Goal: Task Accomplishment & Management: Manage account settings

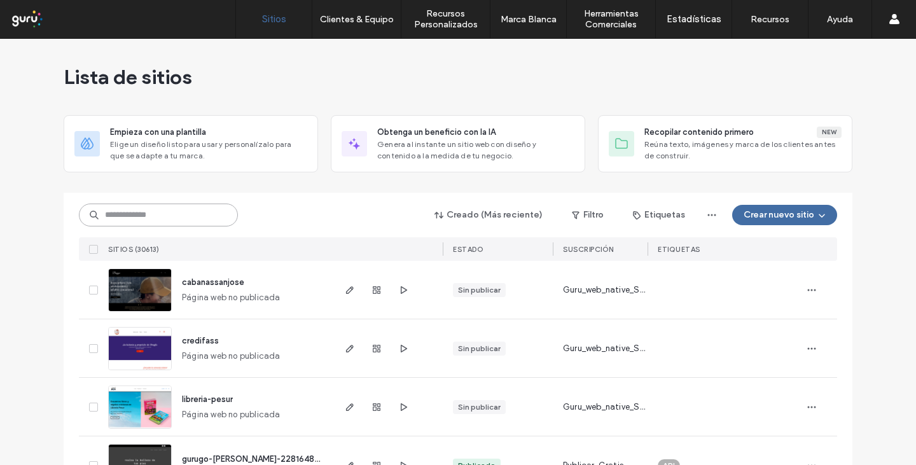
click at [156, 213] on input at bounding box center [158, 214] width 159 height 23
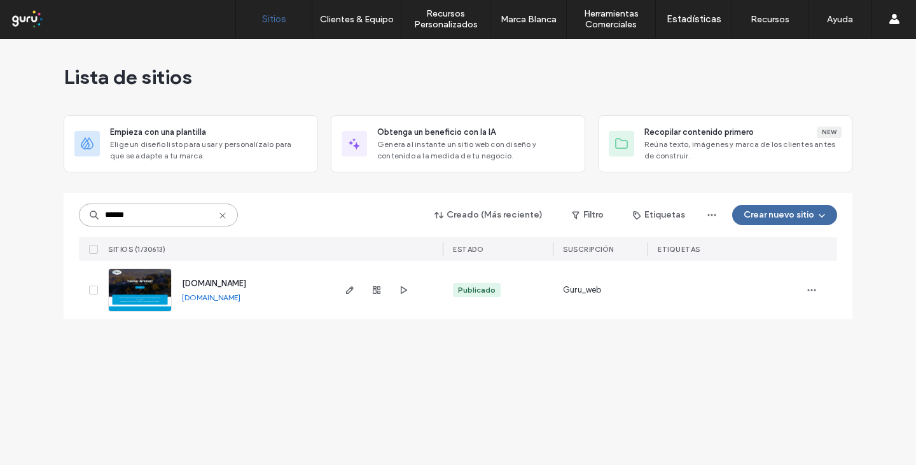
type input "******"
click at [144, 283] on img at bounding box center [140, 312] width 62 height 86
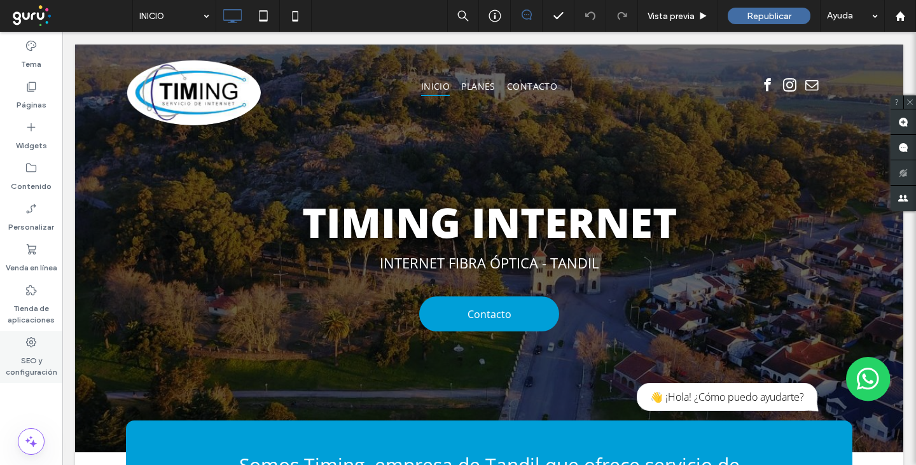
click at [38, 355] on label "SEO y configuración" at bounding box center [31, 362] width 62 height 29
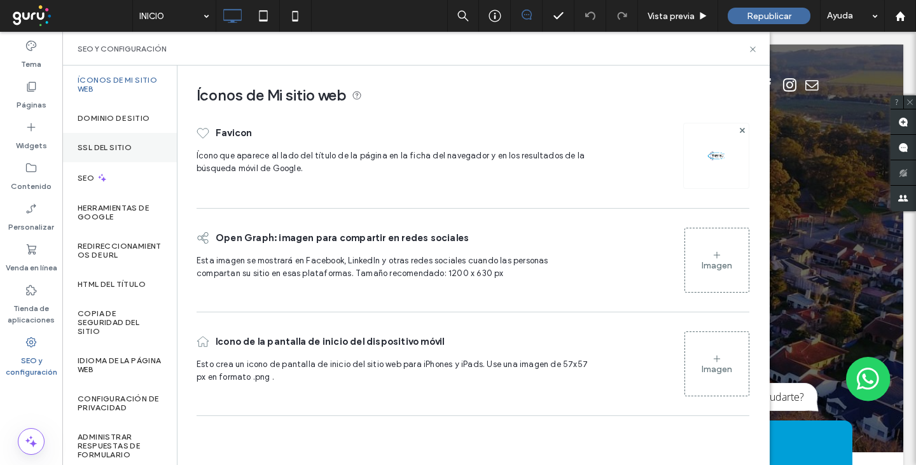
click at [121, 139] on div "SSL del sitio" at bounding box center [119, 147] width 114 height 29
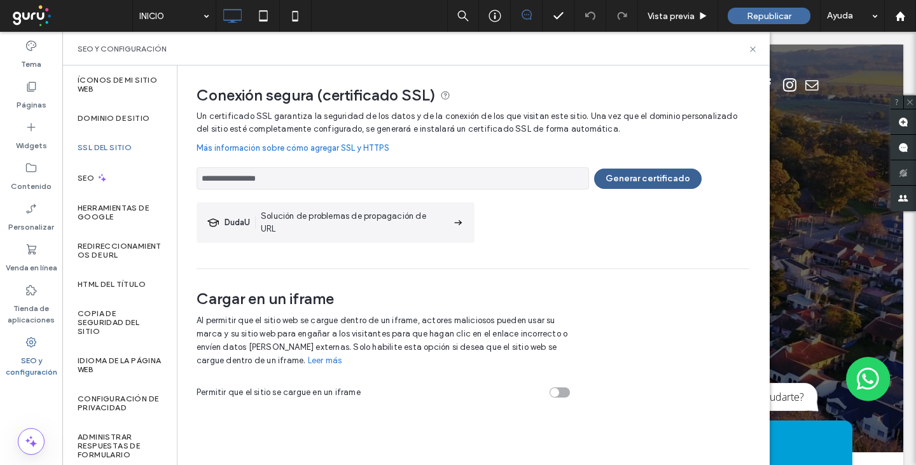
click at [642, 174] on button "Generar certificado" at bounding box center [647, 178] width 107 height 20
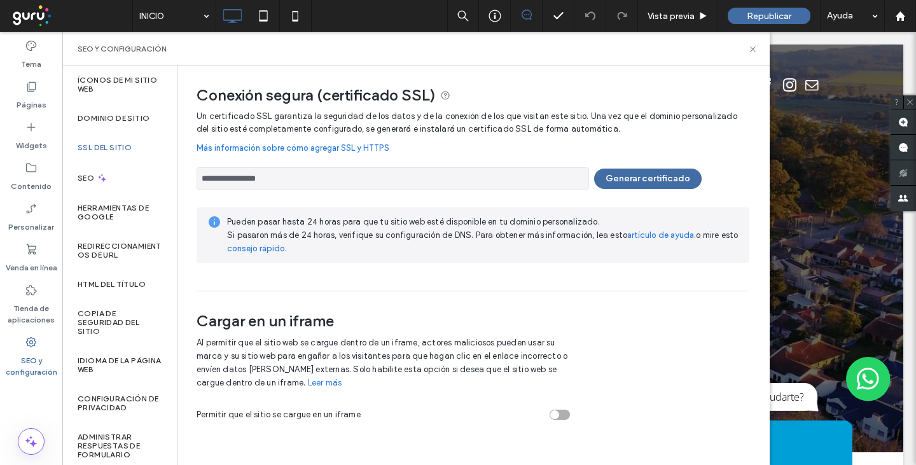
click at [632, 347] on div "Cargar en un iframe Al permitir que el sitio web se cargue dentro de un iframe,…" at bounding box center [472, 360] width 553 height 139
click at [638, 175] on button "Generar certificado" at bounding box center [647, 178] width 107 height 20
click at [635, 182] on button "Generar certificado" at bounding box center [647, 178] width 107 height 20
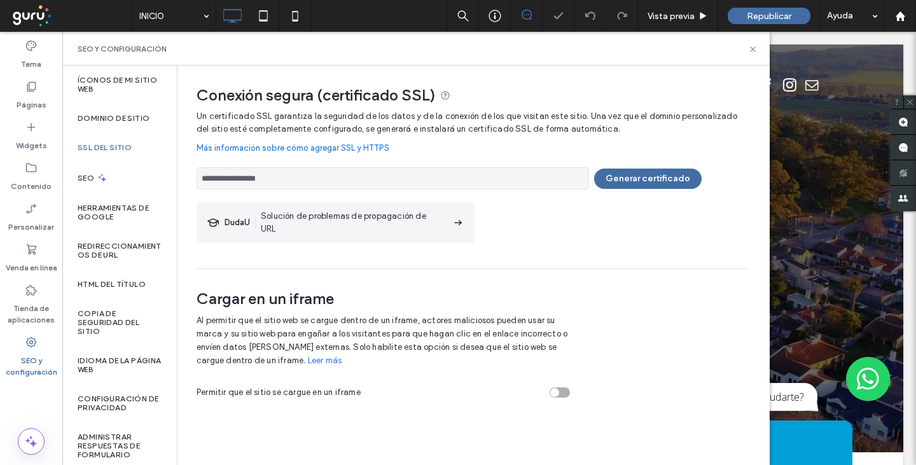
click at [457, 223] on div at bounding box center [458, 232] width 916 height 465
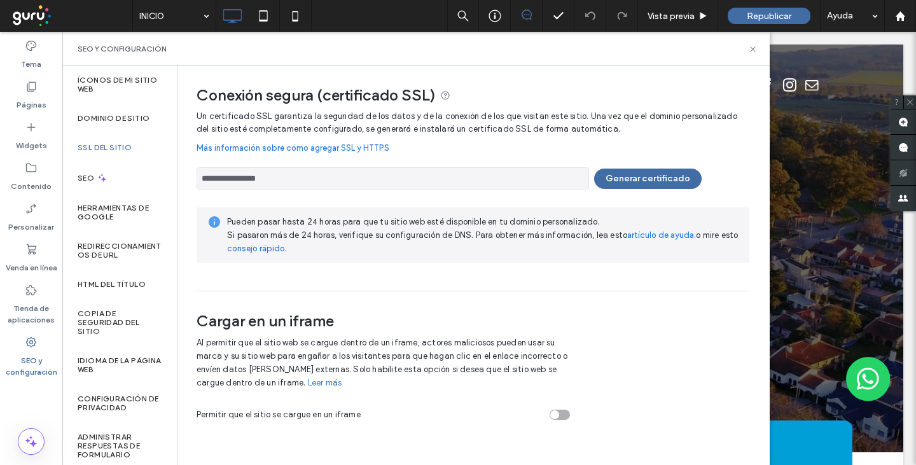
click at [282, 147] on link "Más información sobre cómo agregar SSL y HTTPS" at bounding box center [472, 147] width 553 height 25
click at [106, 118] on label "Dominio de sitio" at bounding box center [114, 118] width 72 height 9
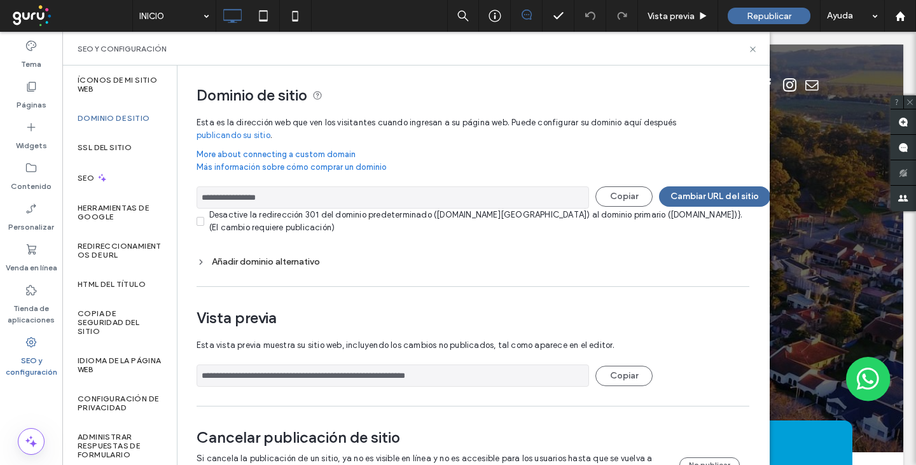
scroll to position [46, 0]
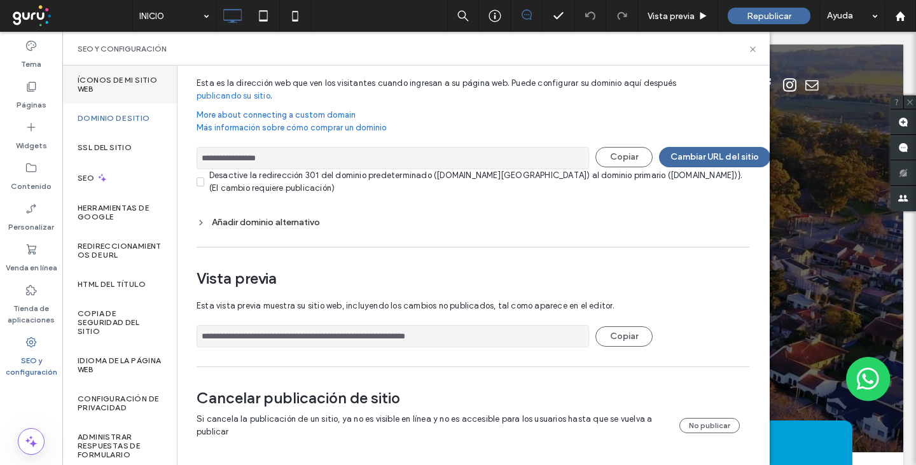
click at [106, 80] on label "Íconos de Mi sitio web" at bounding box center [120, 85] width 84 height 18
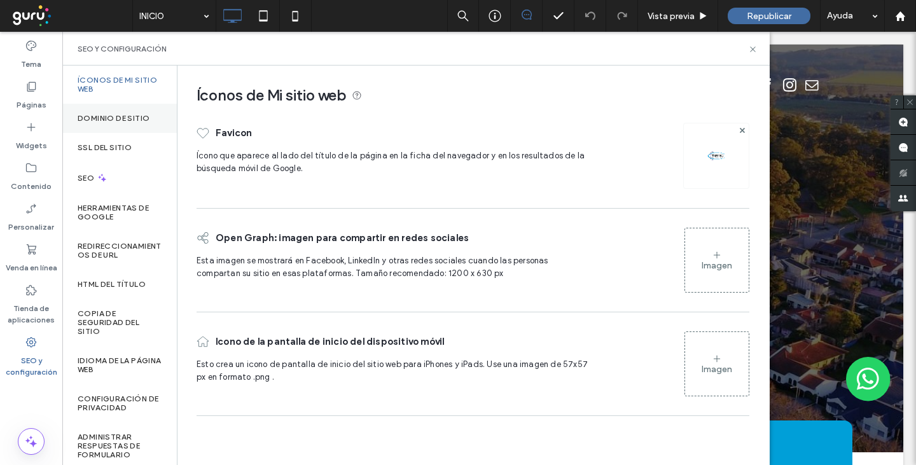
click at [102, 120] on label "Dominio de sitio" at bounding box center [114, 118] width 72 height 9
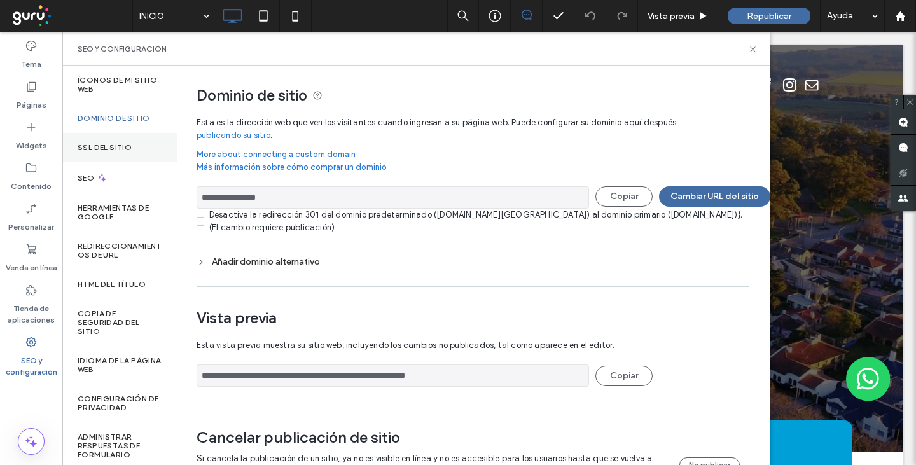
click at [104, 154] on div "SSL del sitio" at bounding box center [119, 147] width 114 height 29
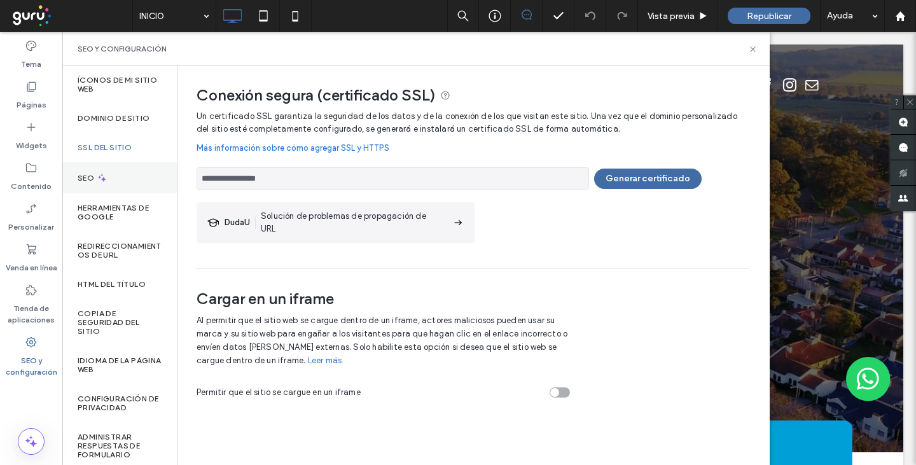
click at [114, 179] on div "SEO" at bounding box center [119, 177] width 114 height 31
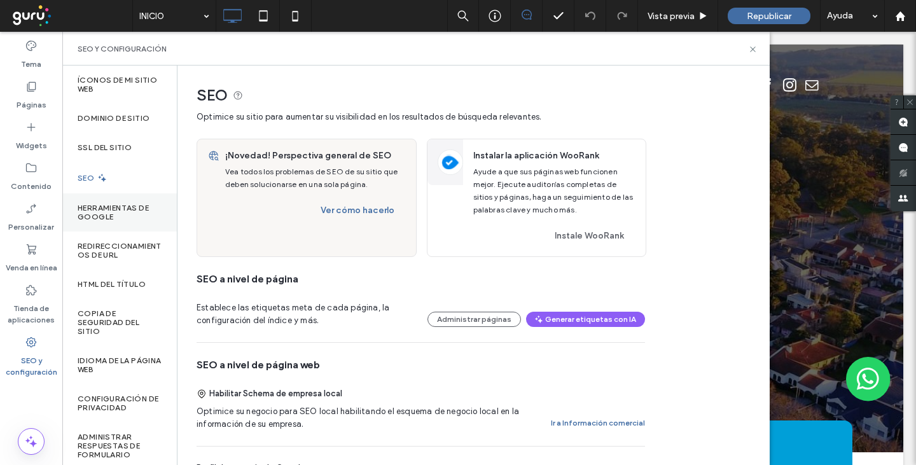
click at [116, 206] on label "Herramientas de Google" at bounding box center [120, 212] width 84 height 18
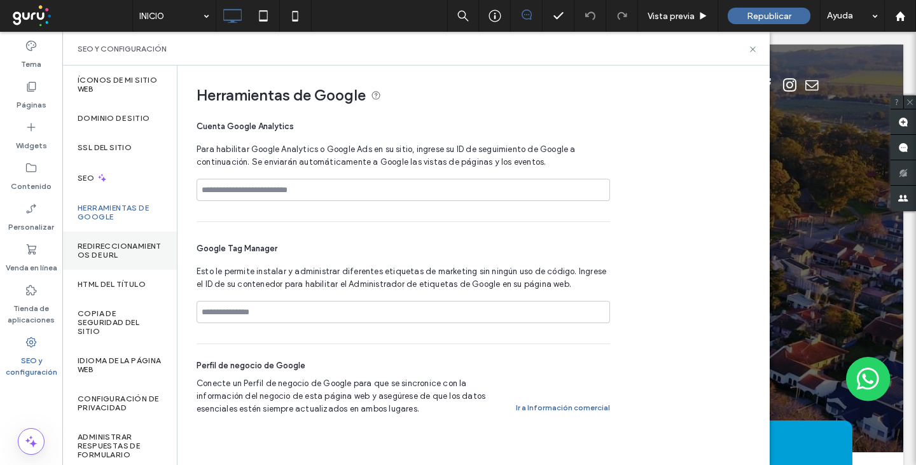
click at [110, 249] on label "Redireccionamientos de URL" at bounding box center [120, 251] width 84 height 18
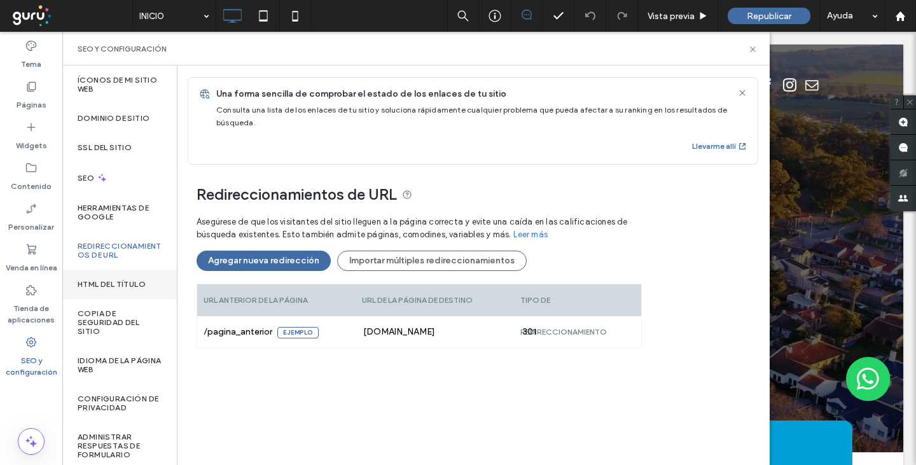
click at [104, 282] on label "HTML del título" at bounding box center [112, 284] width 68 height 9
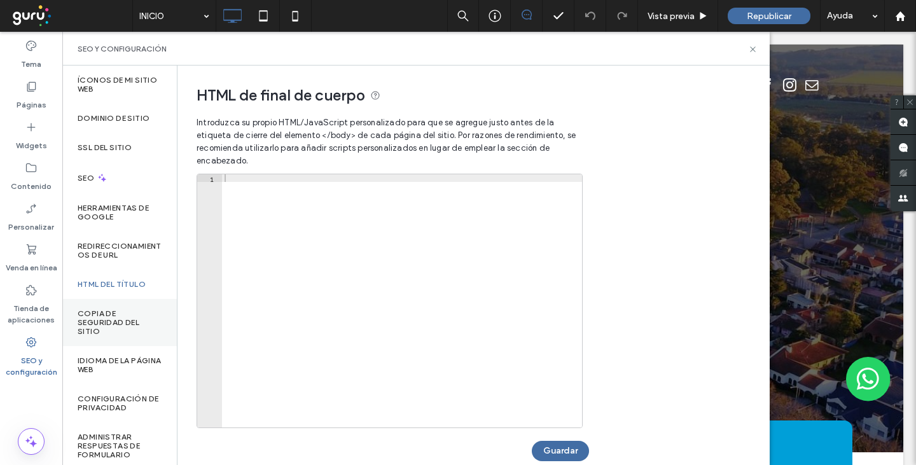
click at [104, 310] on label "Copia de seguridad del sitio" at bounding box center [120, 322] width 84 height 27
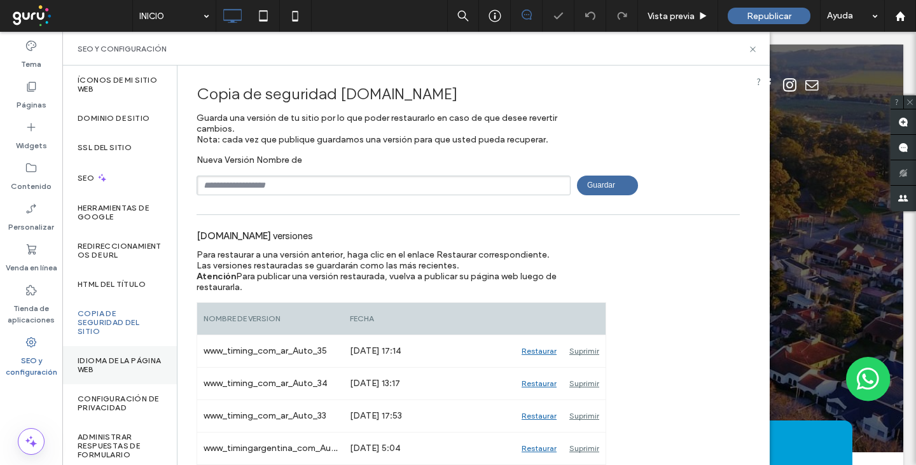
click at [103, 359] on label "Idioma de la página web" at bounding box center [120, 365] width 84 height 18
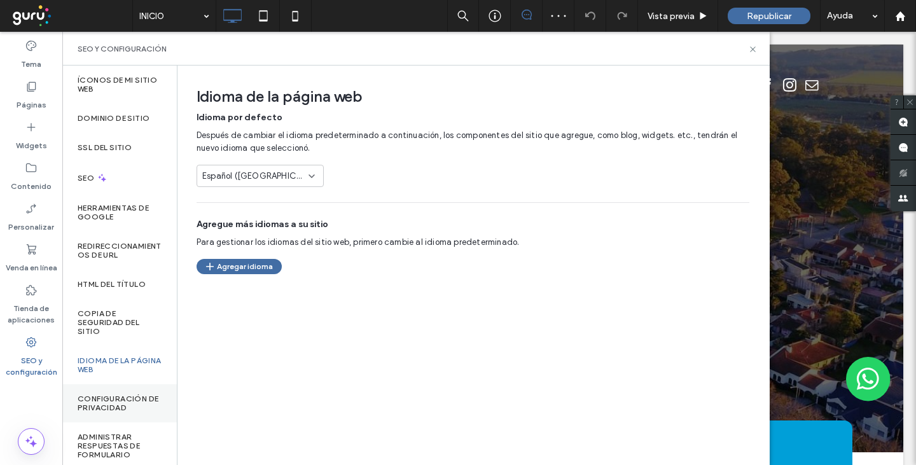
click at [109, 392] on div "Configuración de privacidad" at bounding box center [119, 403] width 114 height 38
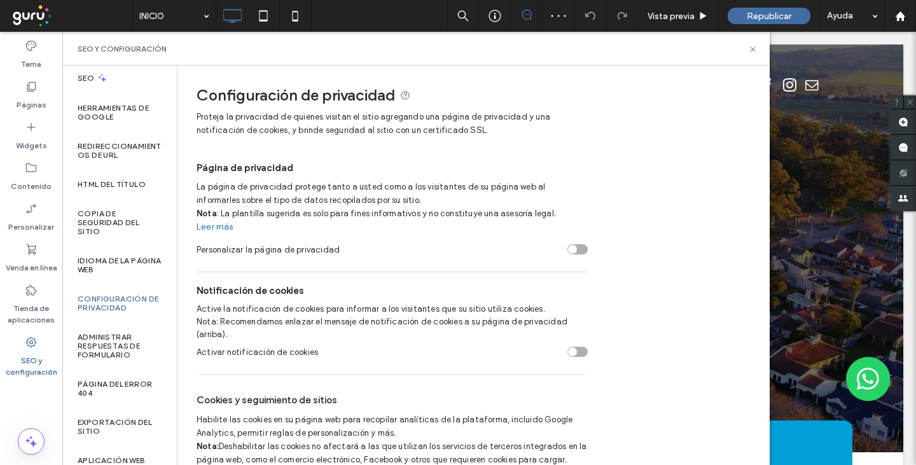
scroll to position [128, 0]
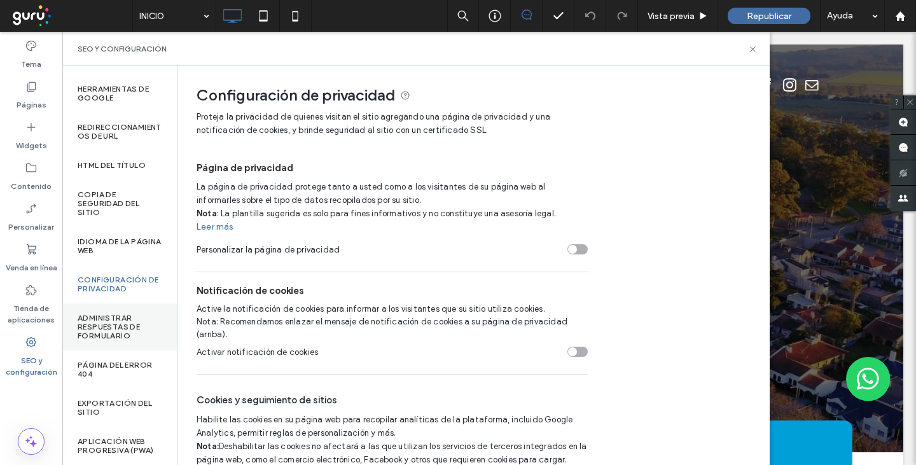
click at [123, 315] on label "Administrar respuestas de formulario" at bounding box center [120, 326] width 84 height 27
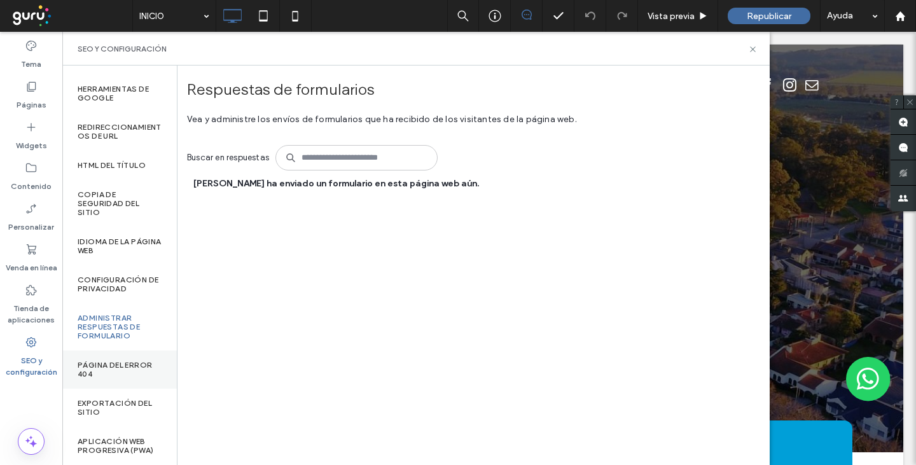
click at [123, 361] on label "Página del error 404" at bounding box center [120, 370] width 84 height 18
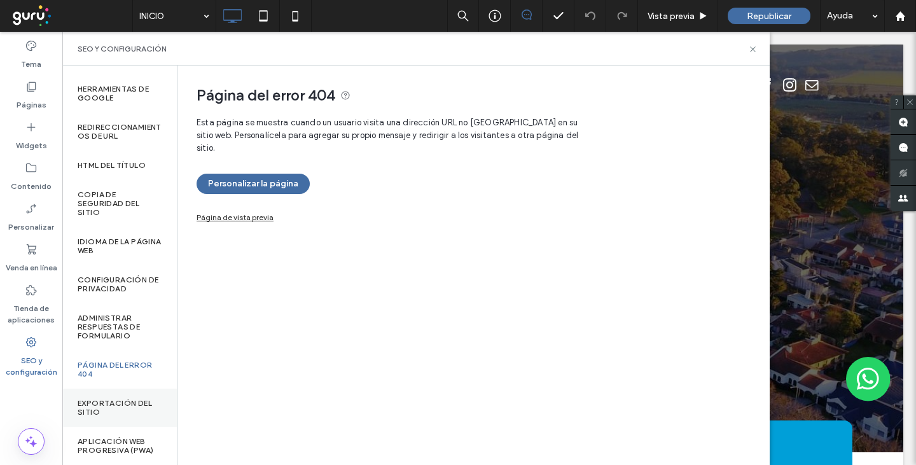
click at [120, 399] on label "Exportación del sitio" at bounding box center [120, 408] width 84 height 18
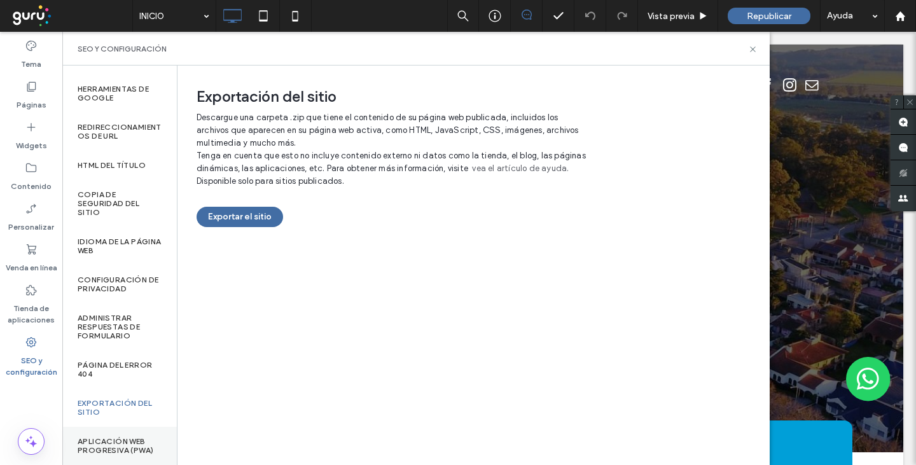
click at [121, 437] on label "Aplicación web progresiva (PWA)" at bounding box center [120, 446] width 84 height 18
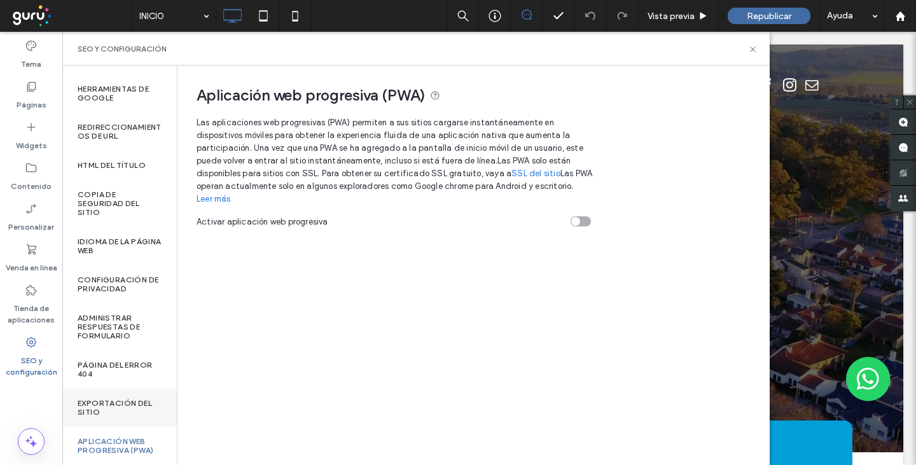
scroll to position [0, 0]
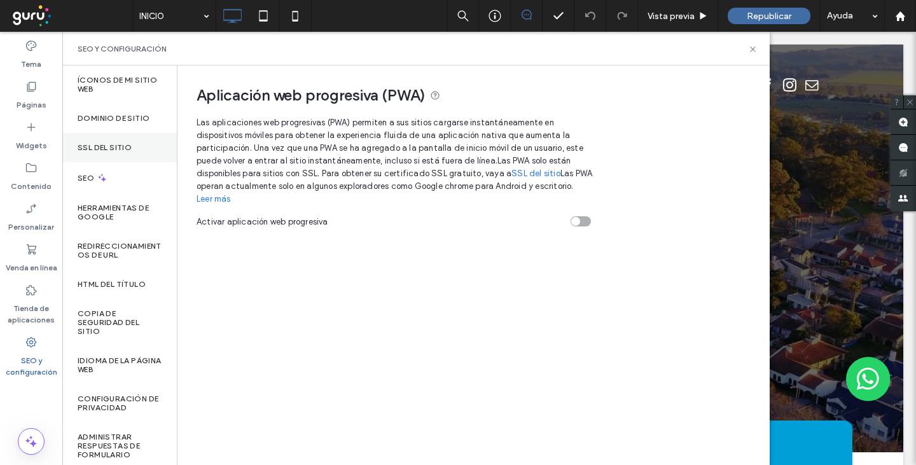
click at [113, 147] on label "SSL del sitio" at bounding box center [105, 147] width 54 height 9
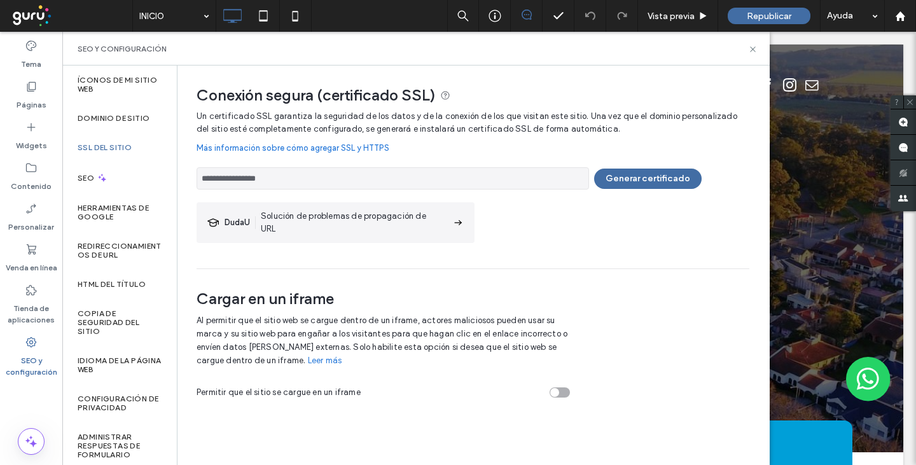
click at [308, 359] on link "Leer más" at bounding box center [325, 360] width 34 height 13
click at [653, 174] on button "Generar certificado" at bounding box center [647, 178] width 107 height 20
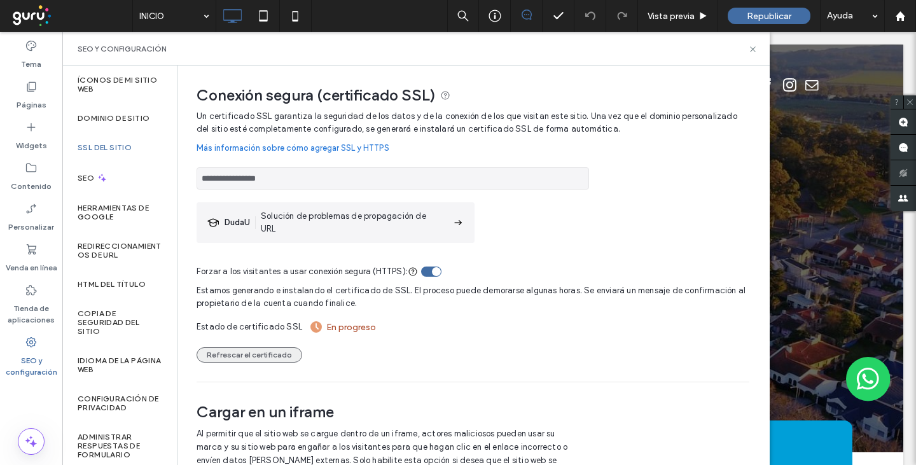
click at [258, 348] on button "Refrescar el certificado" at bounding box center [249, 354] width 106 height 15
click at [238, 354] on button "Refrescar el certificado" at bounding box center [249, 354] width 106 height 15
click at [273, 357] on button "Refrescar el certificado" at bounding box center [249, 354] width 106 height 15
click at [247, 357] on button "Refrescar el certificado" at bounding box center [249, 354] width 106 height 15
click at [268, 356] on button "Refrescar el certificado" at bounding box center [249, 354] width 106 height 15
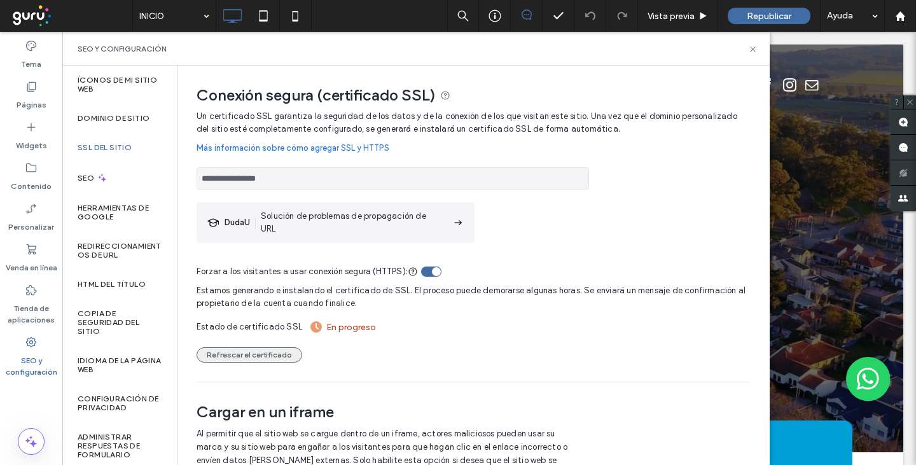
click at [275, 354] on button "Refrescar el certificado" at bounding box center [249, 354] width 106 height 15
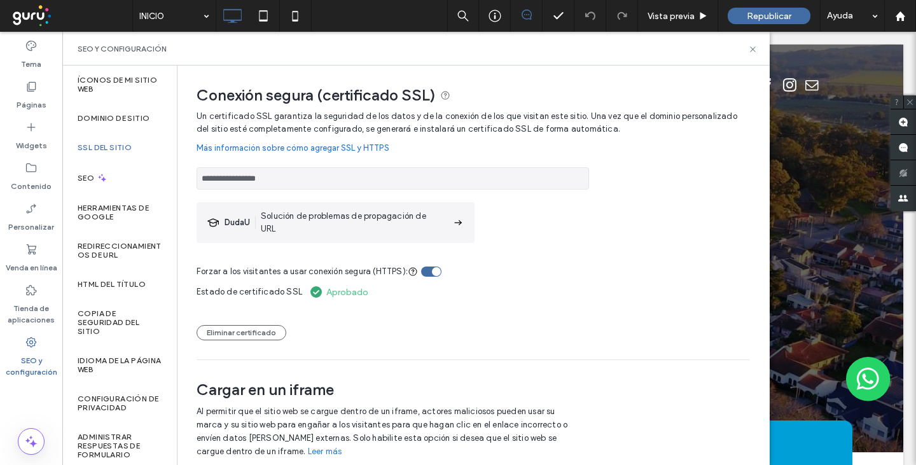
click at [718, 212] on div "**********" at bounding box center [472, 234] width 553 height 249
click at [248, 338] on button "Eliminar certificado" at bounding box center [241, 332] width 90 height 15
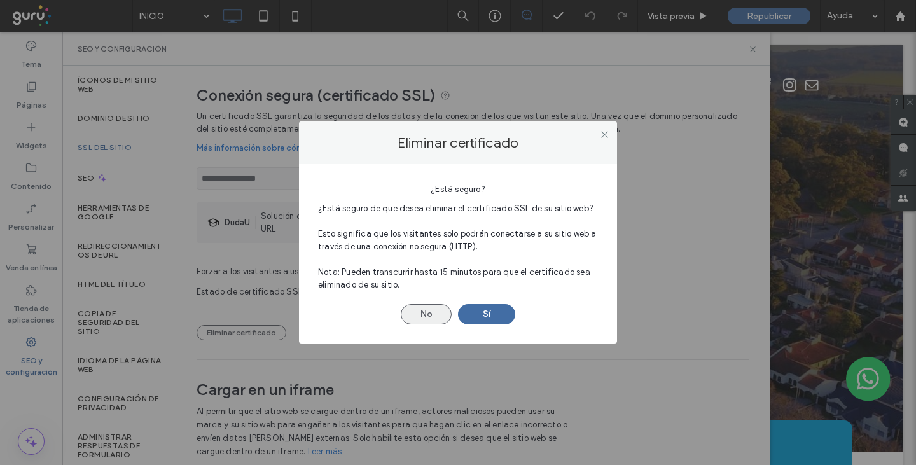
click at [430, 312] on button "No" at bounding box center [426, 314] width 51 height 20
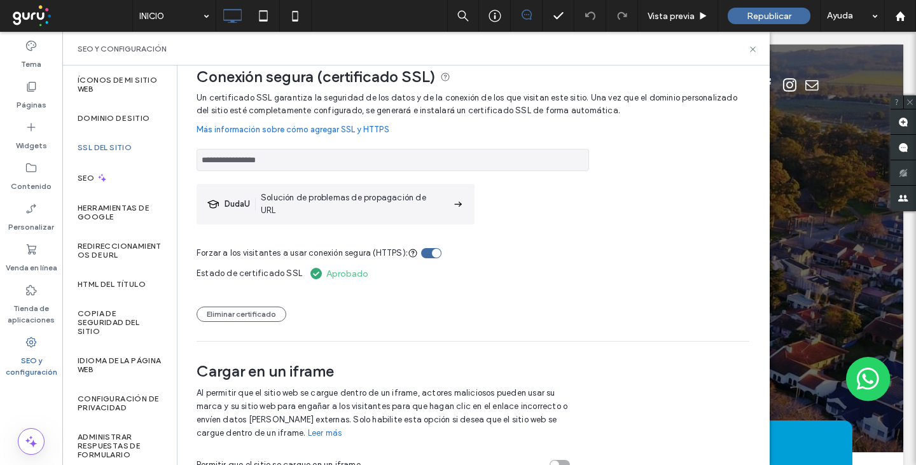
scroll to position [36, 0]
